Goal: Navigation & Orientation: Understand site structure

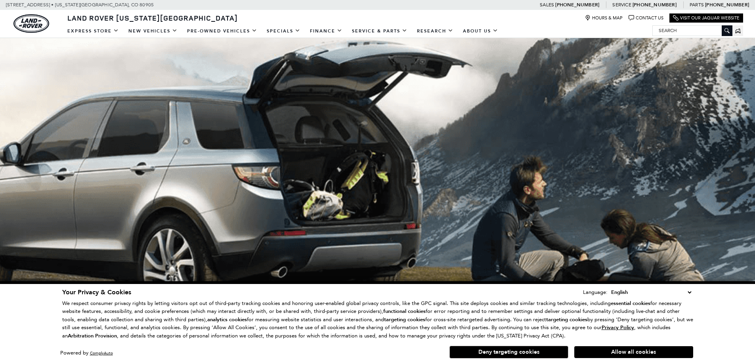
drag, startPoint x: 752, startPoint y: 59, endPoint x: 755, endPoint y: 63, distance: 4.5
click at [752, 65] on div at bounding box center [377, 163] width 755 height 303
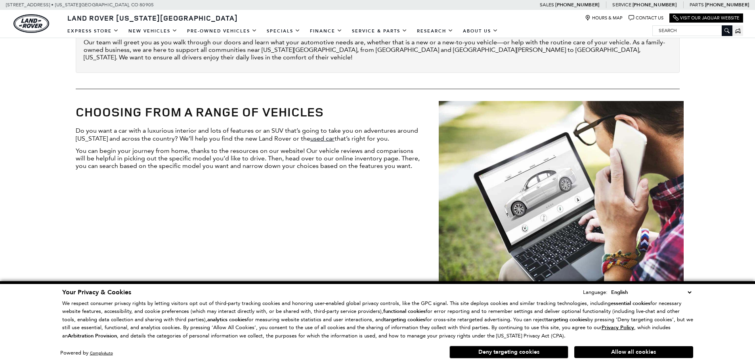
click at [297, 169] on p "You can begin your journey from home, thanks to the resources on our website! O…" at bounding box center [250, 158] width 348 height 23
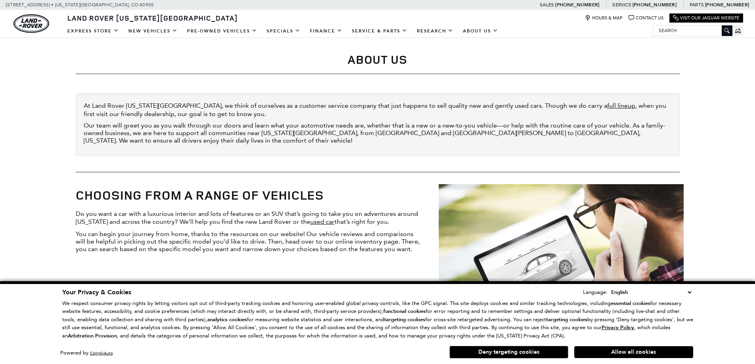
scroll to position [249, 0]
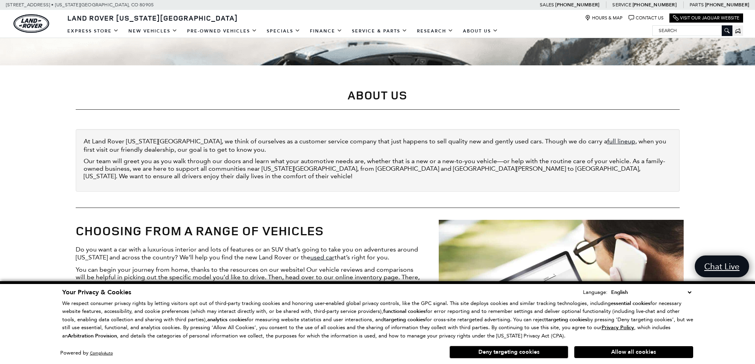
click at [347, 175] on p "Our team will greet you as you walk through our doors and learn what your autom…" at bounding box center [378, 168] width 589 height 23
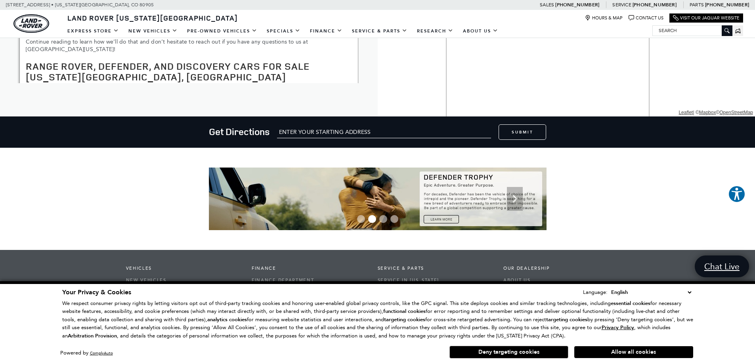
scroll to position [1257, 0]
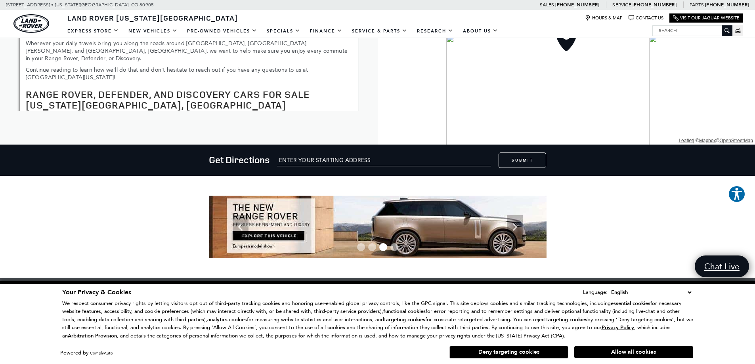
click at [624, 212] on div at bounding box center [377, 227] width 755 height 63
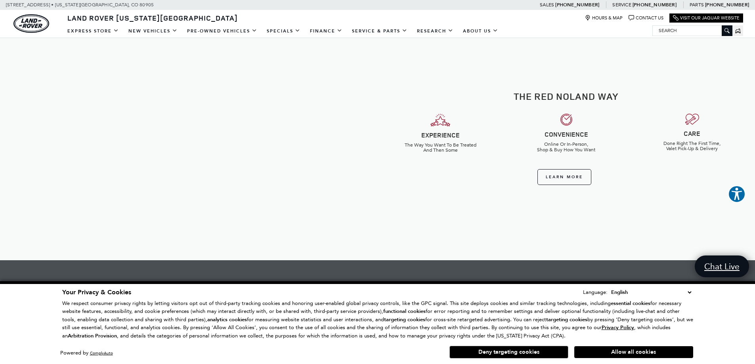
scroll to position [215, 0]
